Goal: Transaction & Acquisition: Purchase product/service

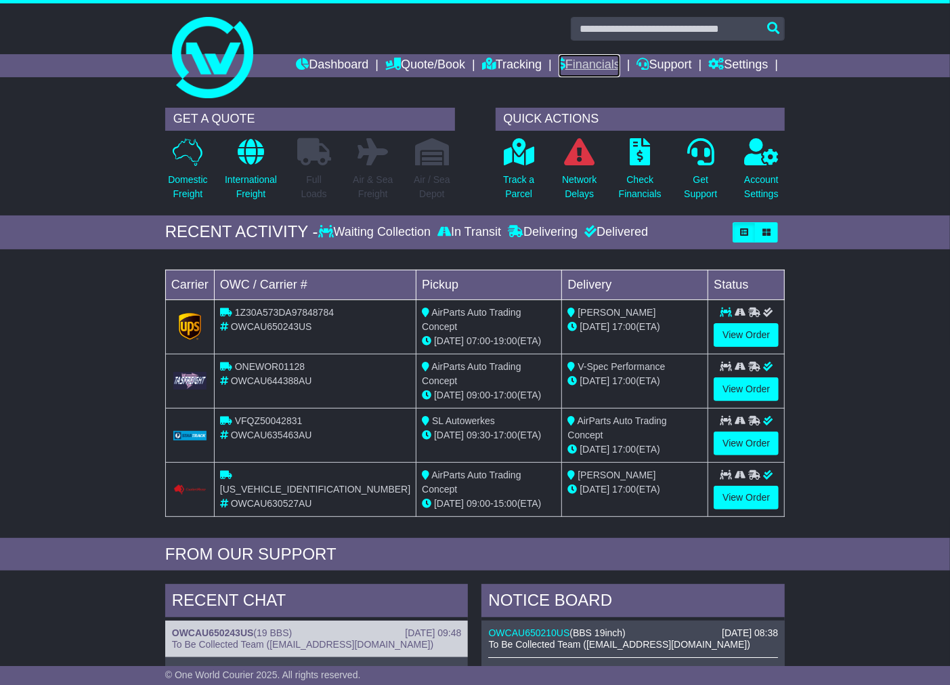
click at [595, 60] on link "Financials" at bounding box center [590, 65] width 62 height 23
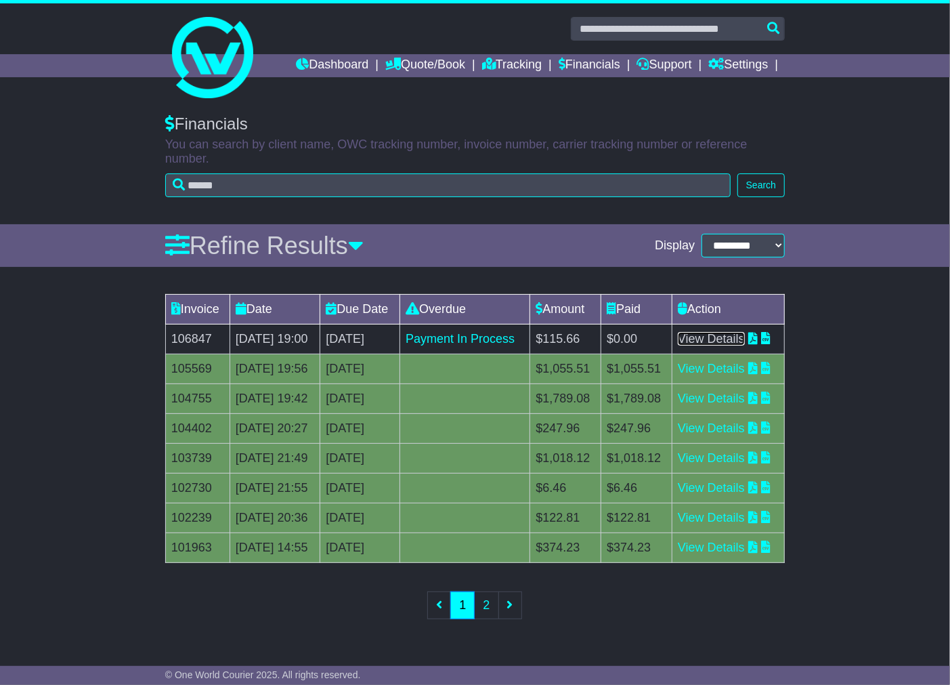
click at [728, 346] on link "View Details" at bounding box center [711, 339] width 67 height 14
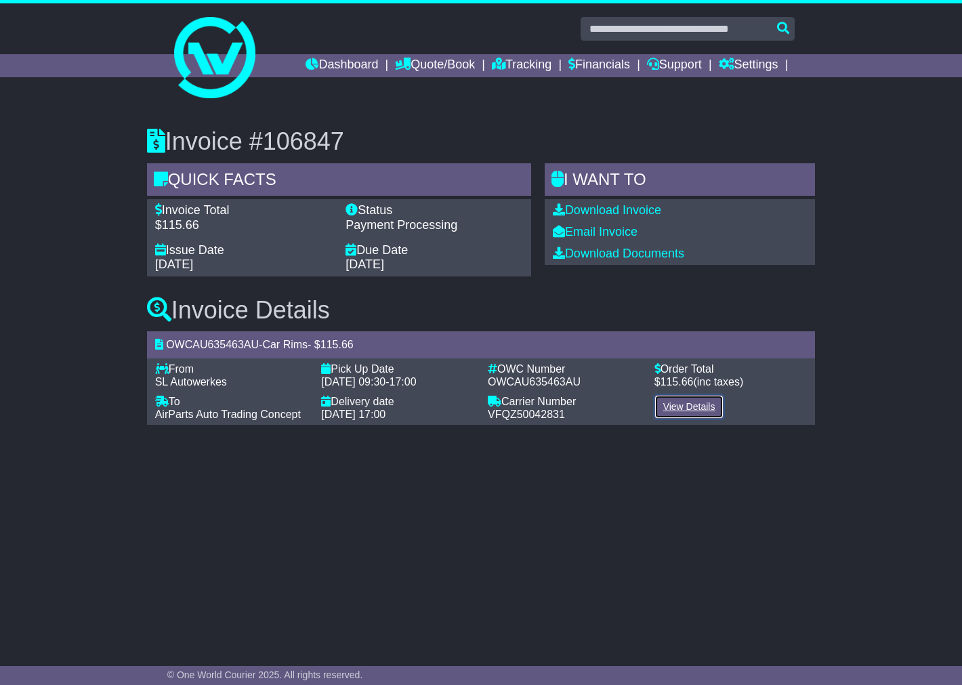
click at [699, 409] on link "View Details" at bounding box center [689, 407] width 70 height 24
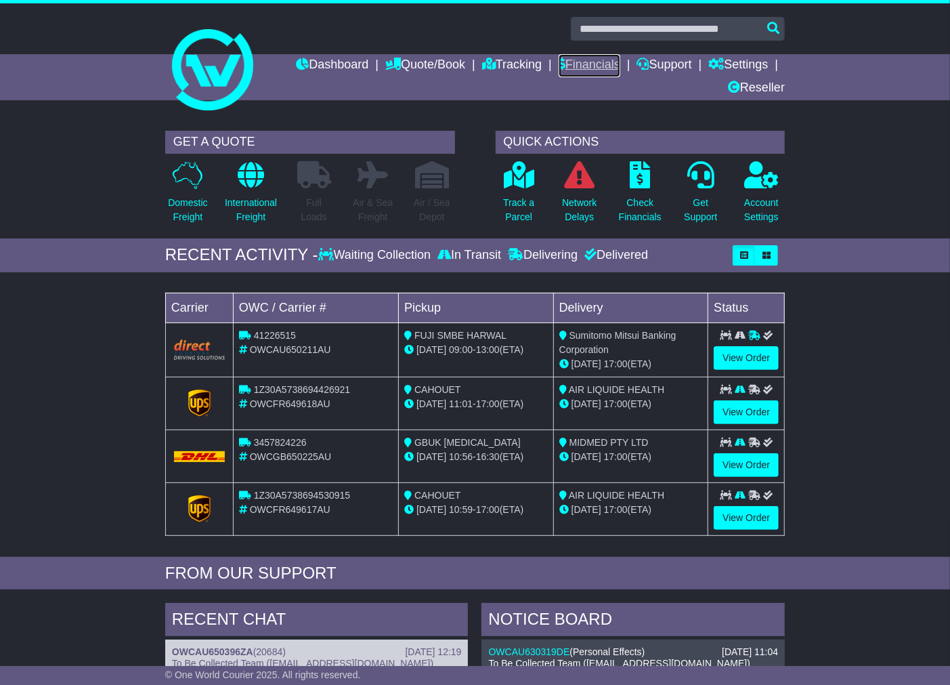
click at [564, 64] on link "Financials" at bounding box center [590, 65] width 62 height 23
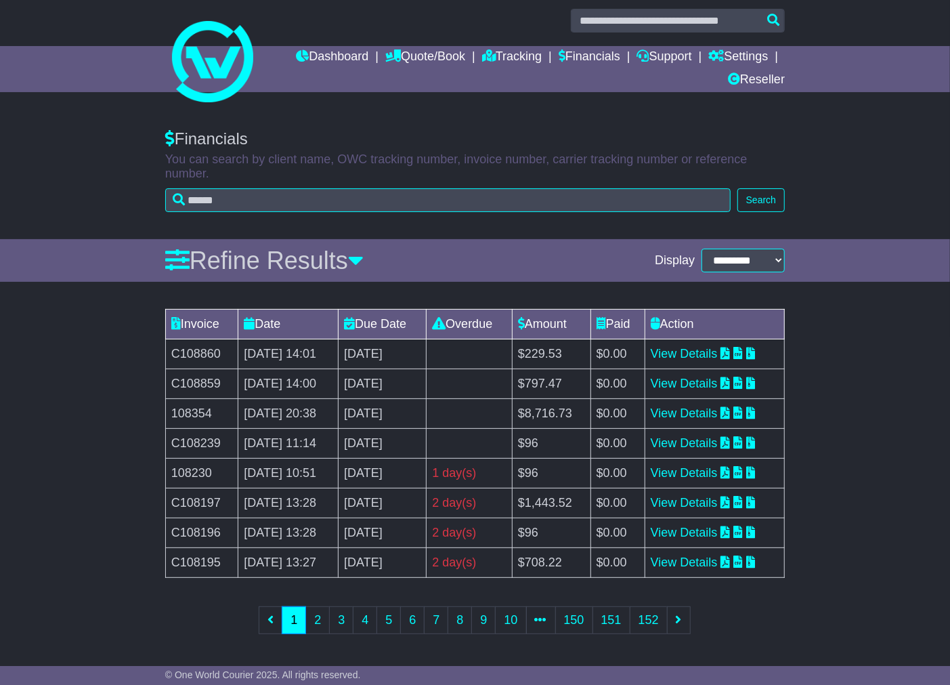
scroll to position [9, 0]
click at [314, 620] on link "2" at bounding box center [318, 620] width 24 height 28
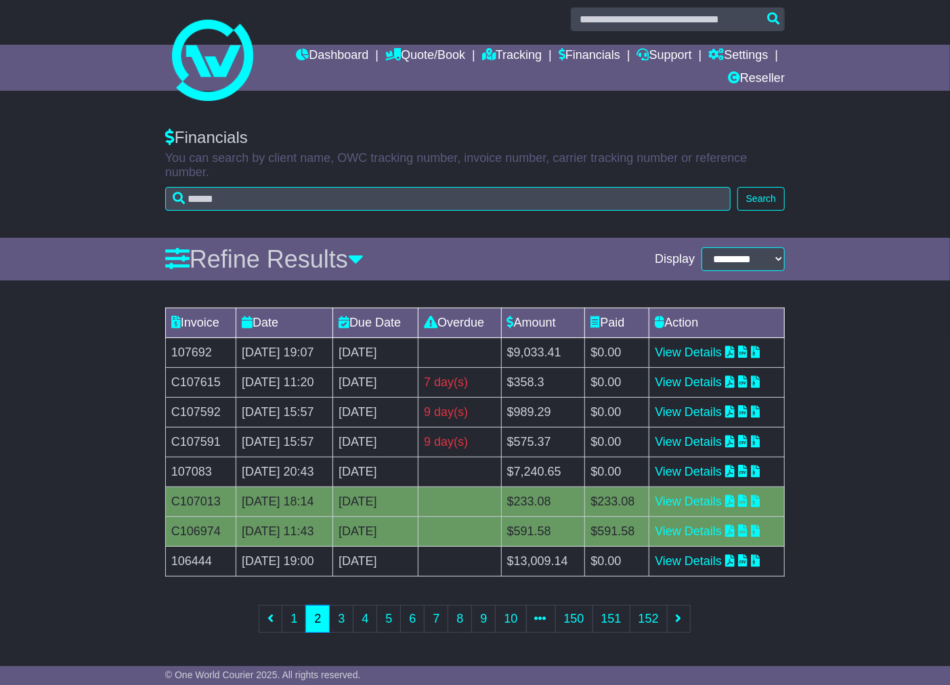
scroll to position [173, 0]
click at [722, 435] on link "View Details" at bounding box center [688, 442] width 67 height 14
click at [719, 435] on link "View Details" at bounding box center [688, 442] width 67 height 14
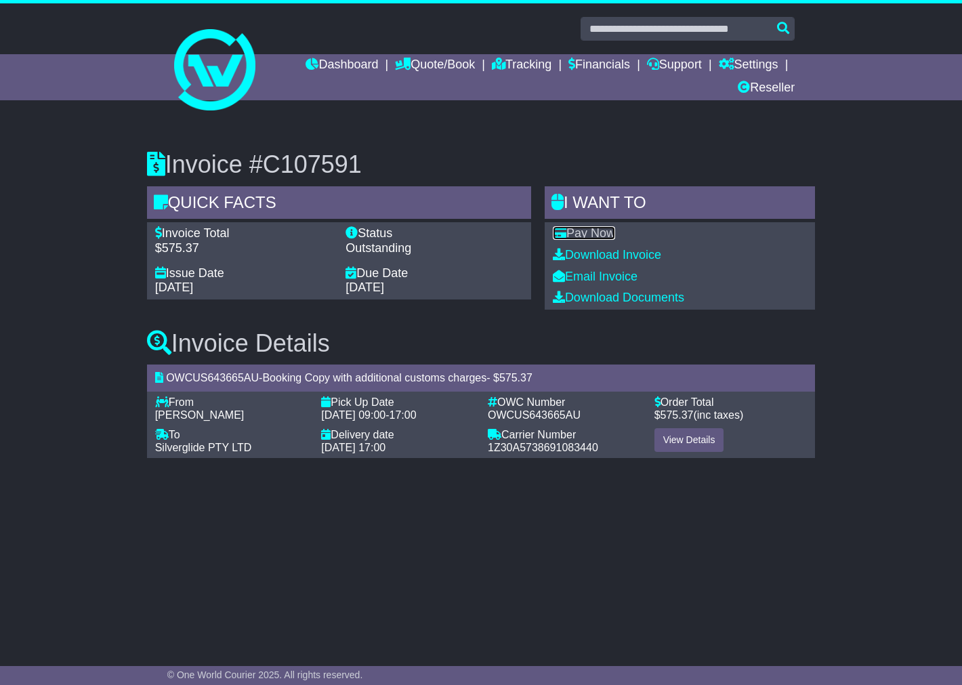
click at [587, 226] on link "Pay Now" at bounding box center [584, 233] width 62 height 14
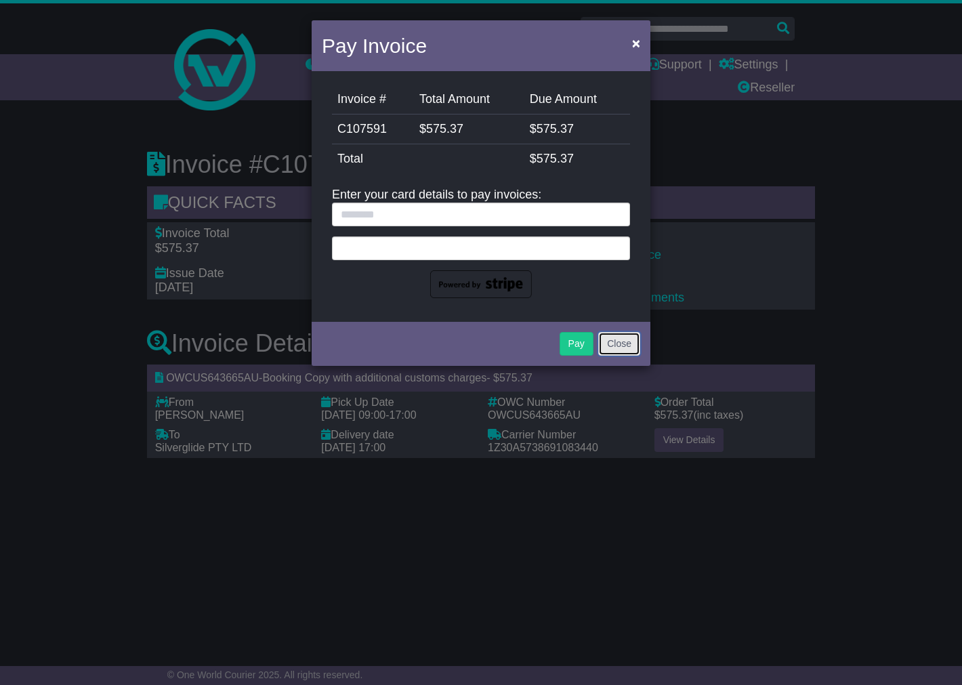
click at [619, 337] on button "Close" at bounding box center [619, 344] width 42 height 24
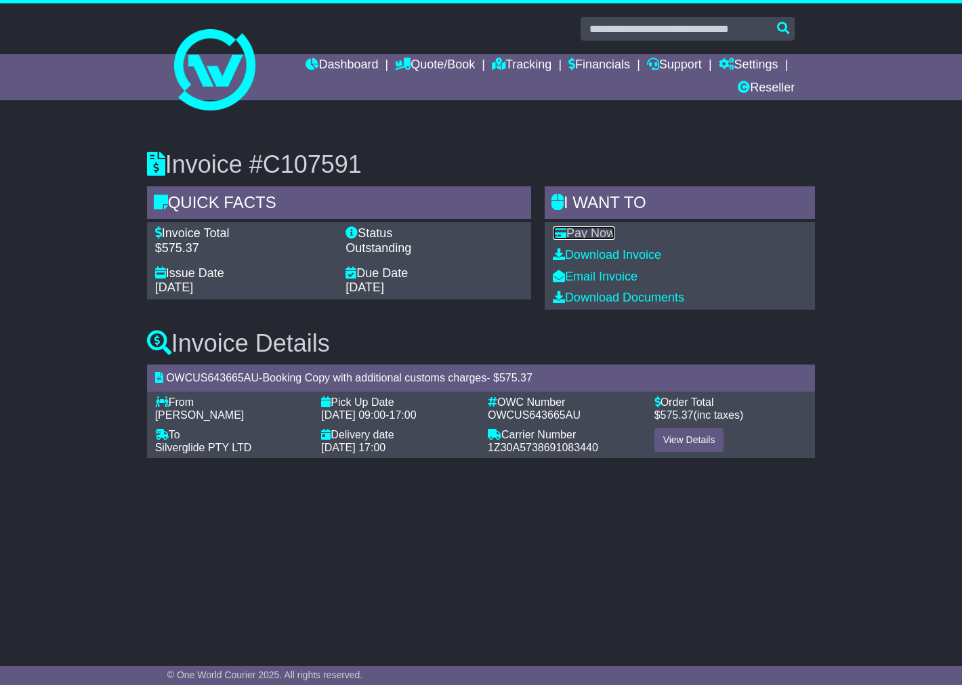
click at [591, 229] on link "Pay Now" at bounding box center [584, 233] width 62 height 14
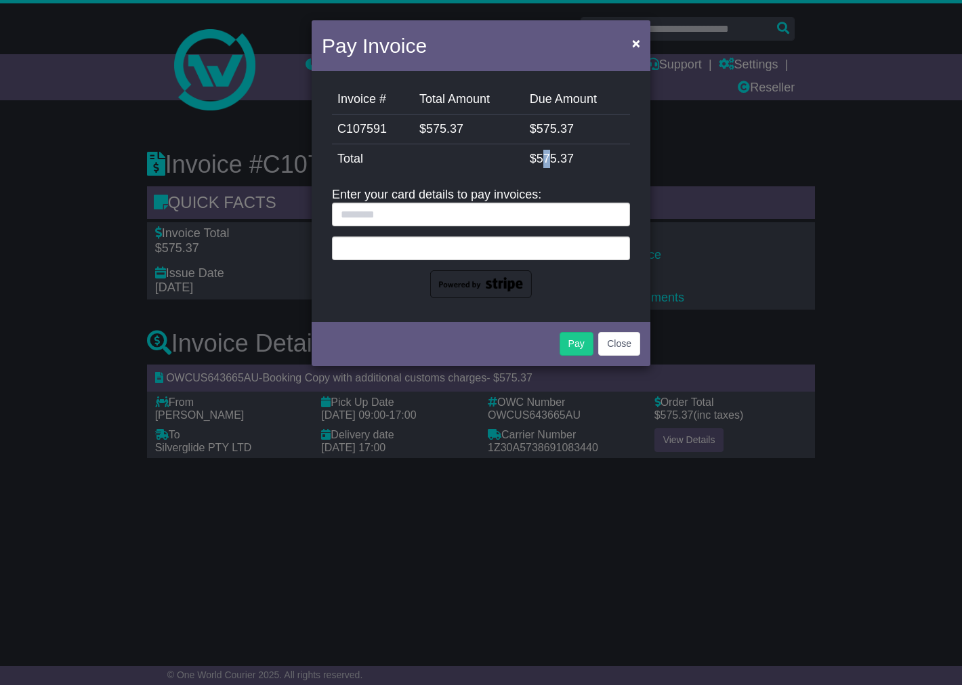
drag, startPoint x: 542, startPoint y: 157, endPoint x: 551, endPoint y: 159, distance: 9.7
click at [551, 159] on span "575.37" at bounding box center [555, 159] width 37 height 14
click at [631, 346] on button "Close" at bounding box center [619, 344] width 42 height 24
